Goal: Navigation & Orientation: Find specific page/section

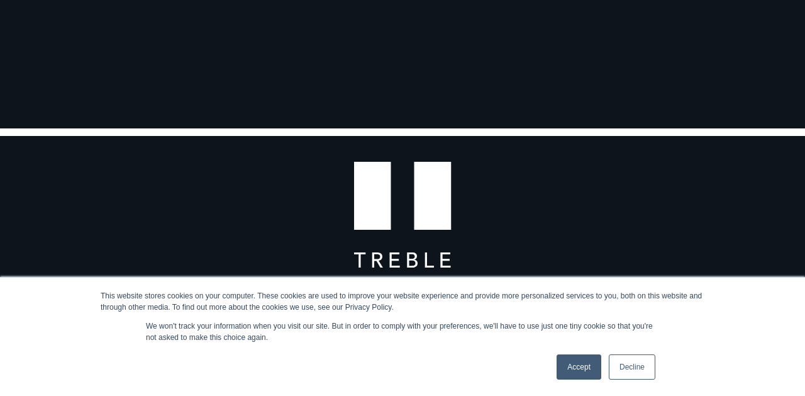
click at [643, 367] on link "Decline" at bounding box center [632, 366] width 47 height 25
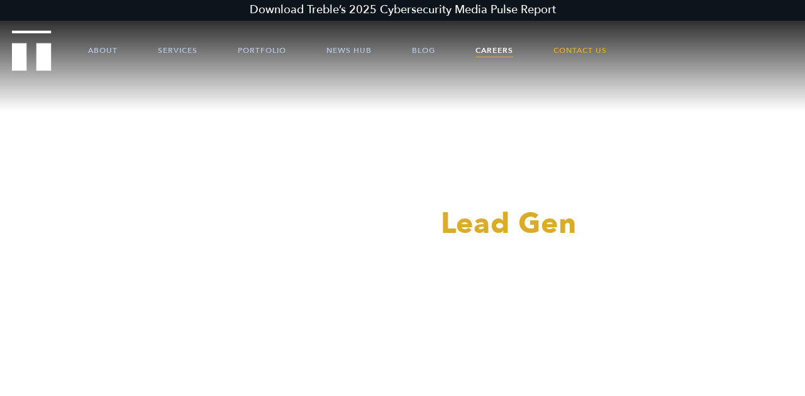
click at [494, 48] on link "Careers" at bounding box center [495, 50] width 38 height 38
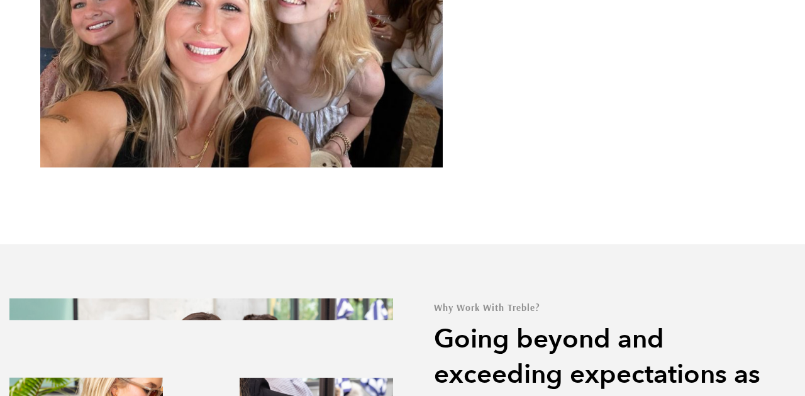
scroll to position [2749, 0]
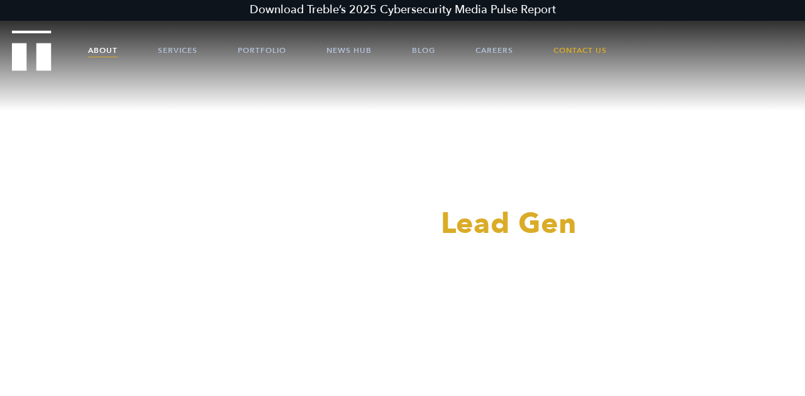
click at [100, 53] on link "About" at bounding box center [103, 50] width 30 height 38
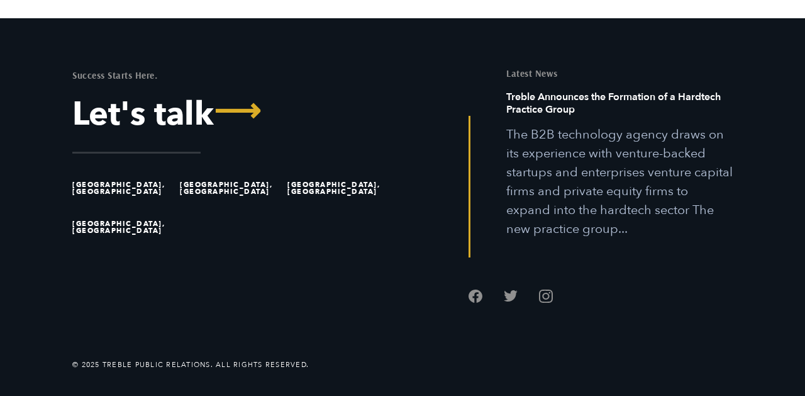
scroll to position [3491, 0]
